Goal: Transaction & Acquisition: Purchase product/service

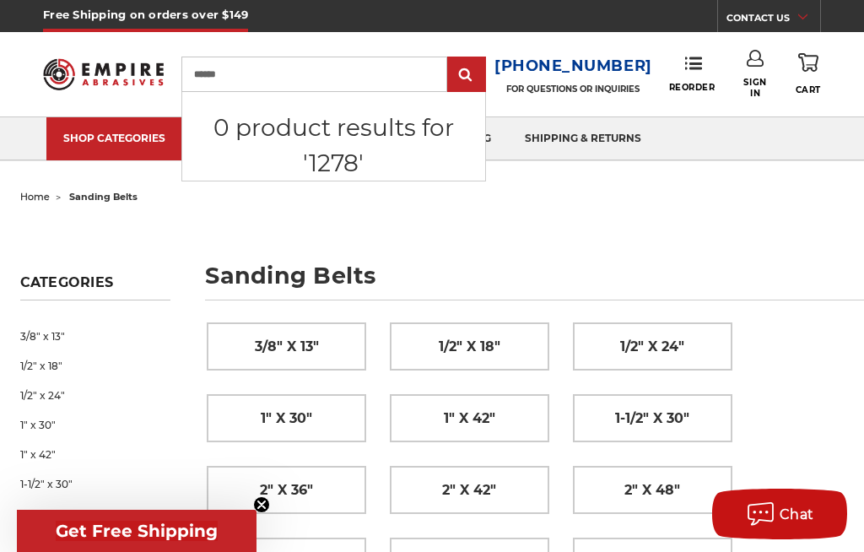
type input "******"
click at [474, 75] on input "submit" at bounding box center [467, 75] width 34 height 34
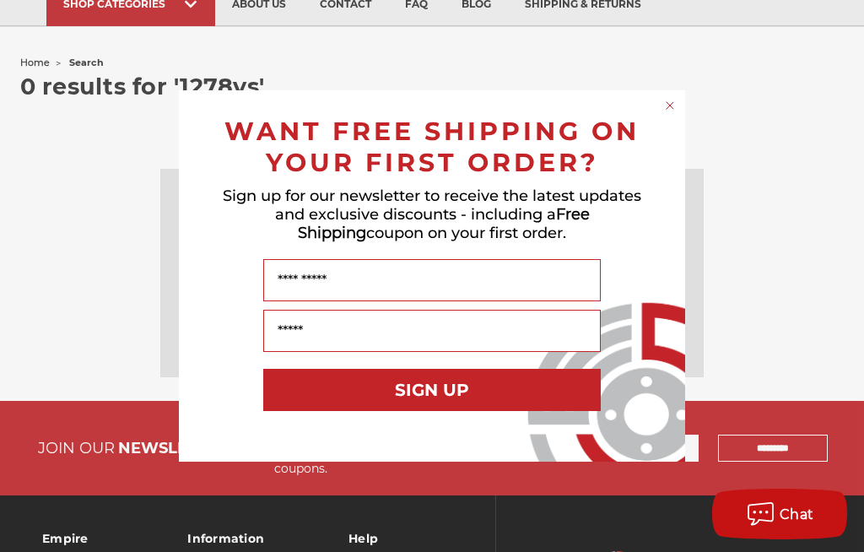
click at [678, 114] on icon "Close dialog" at bounding box center [670, 105] width 17 height 17
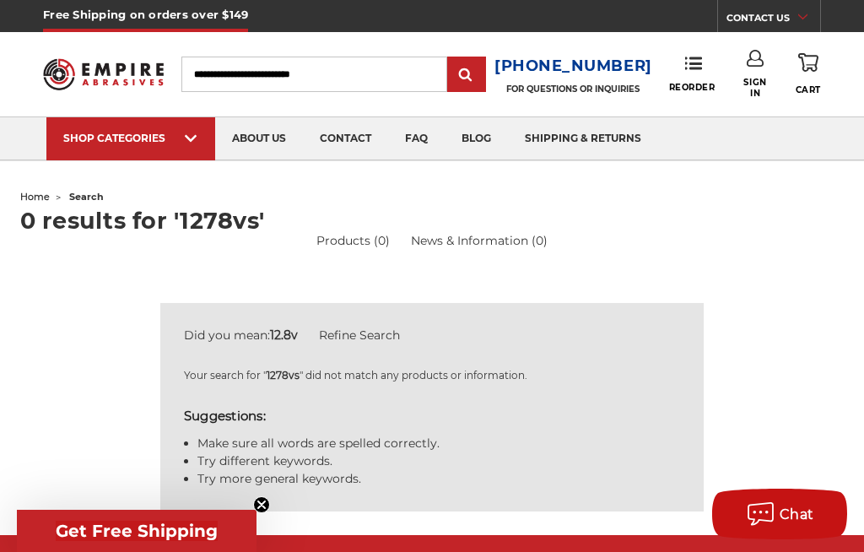
click at [150, 160] on span "sanding belts" at bounding box center [148, 160] width 143 height 0
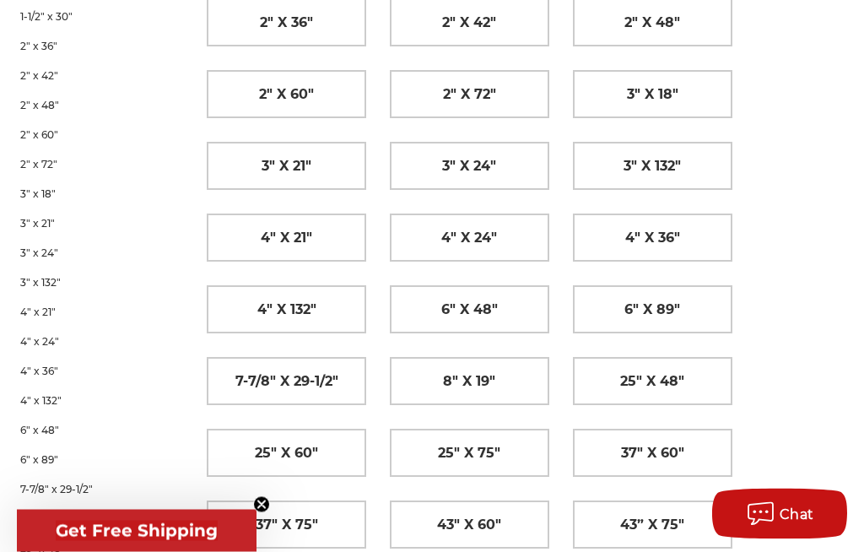
scroll to position [468, 0]
click at [812, 181] on div "3/8" x 13" 1/2" x 18" 1/2" x 24" 1" x 30" 1" x 42" 1-1/2" x 30" 2" x 36" 2" x 4…" at bounding box center [513, 251] width 637 height 816
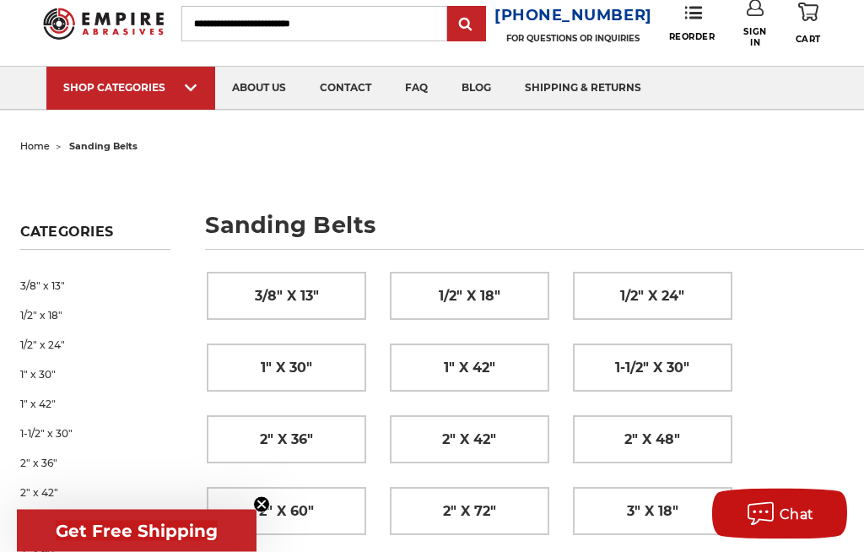
scroll to position [0, 0]
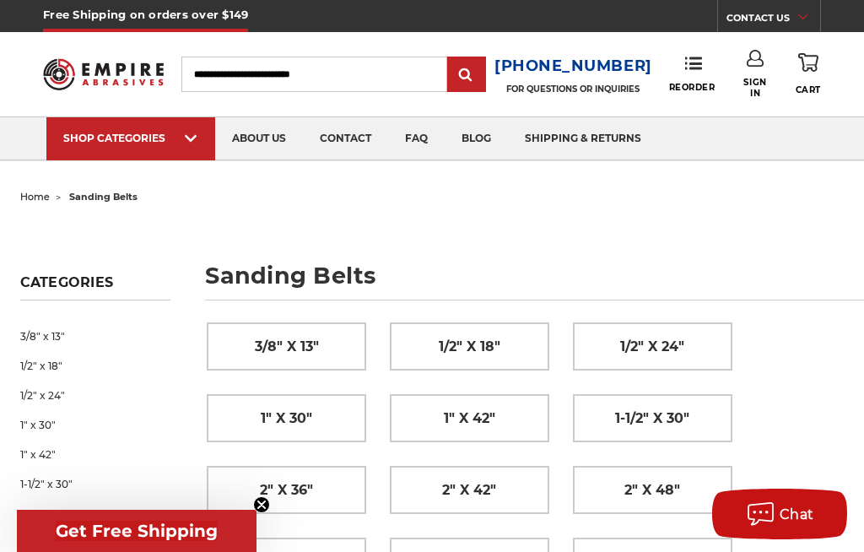
click at [577, 73] on h3 "[PHONE_NUMBER]" at bounding box center [574, 66] width 158 height 24
click at [818, 536] on button "Chat" at bounding box center [779, 514] width 135 height 51
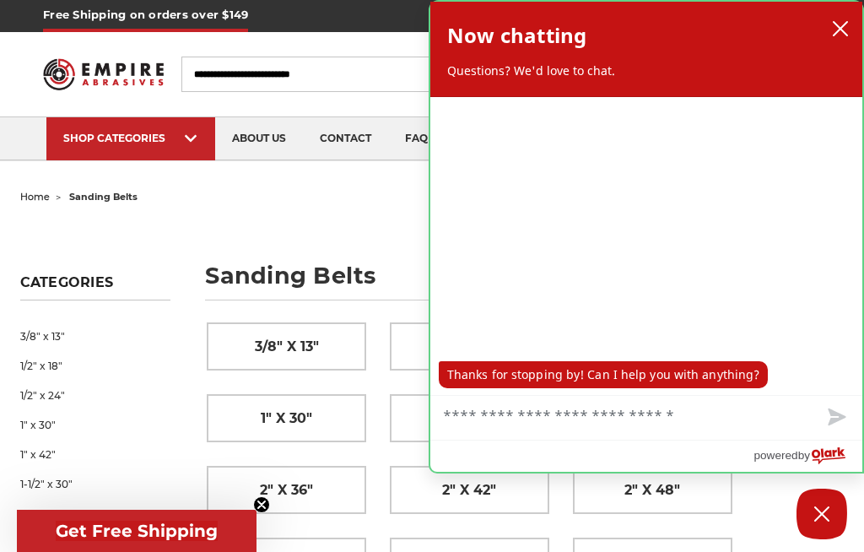
click at [853, 24] on button "close chatbox" at bounding box center [840, 28] width 27 height 25
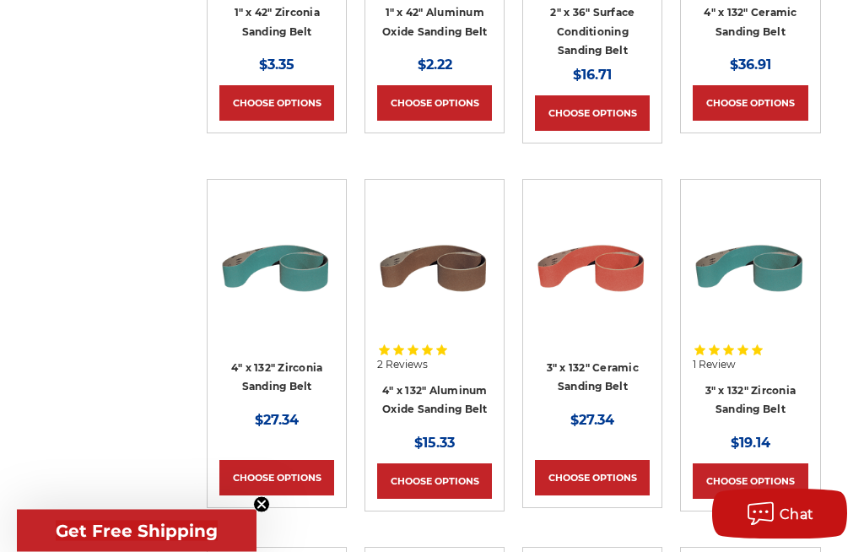
scroll to position [7708, 0]
